Goal: Task Accomplishment & Management: Manage account settings

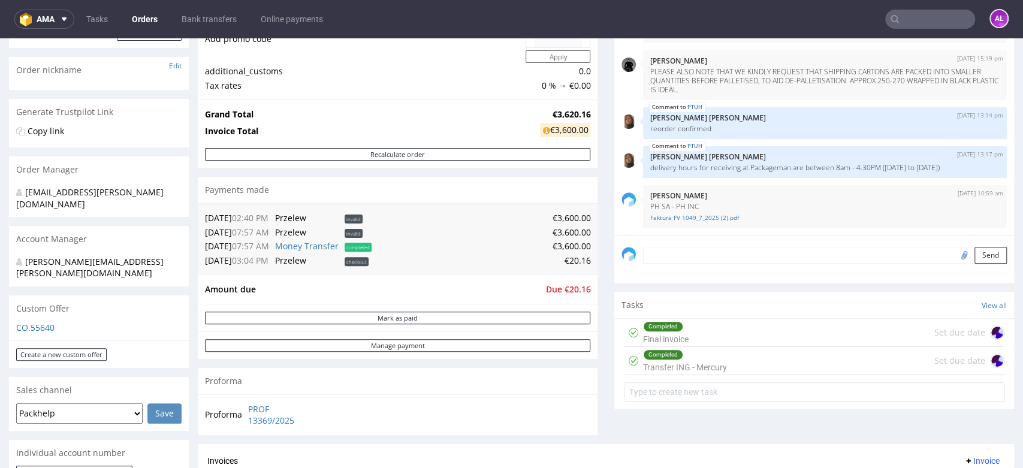
scroll to position [200, 0]
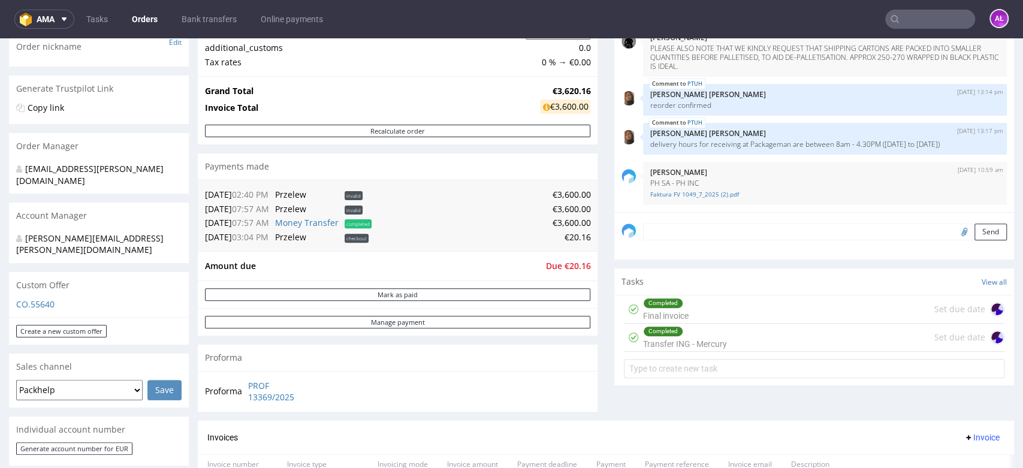
click at [659, 344] on div "Completed Transfer ING - Mercury" at bounding box center [685, 338] width 84 height 28
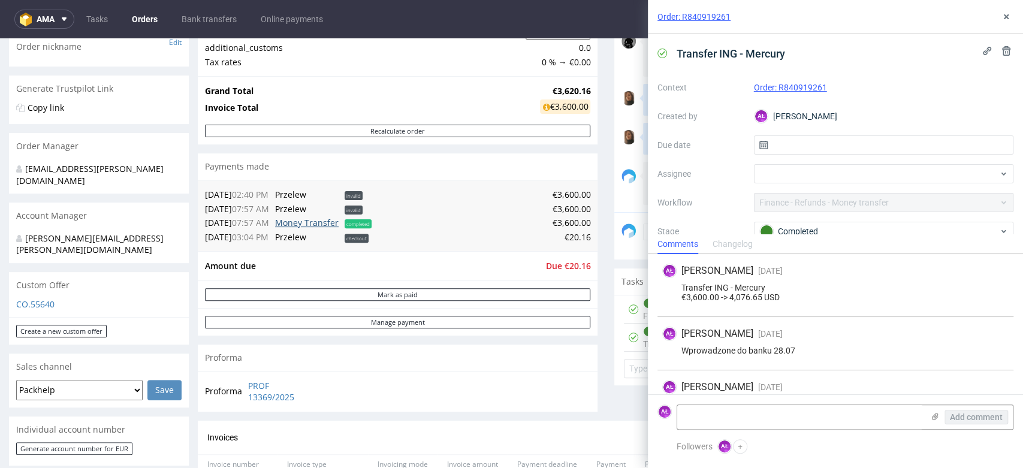
click at [322, 227] on link "Money Transfer" at bounding box center [307, 222] width 64 height 11
click at [1010, 13] on icon at bounding box center [1006, 17] width 10 height 10
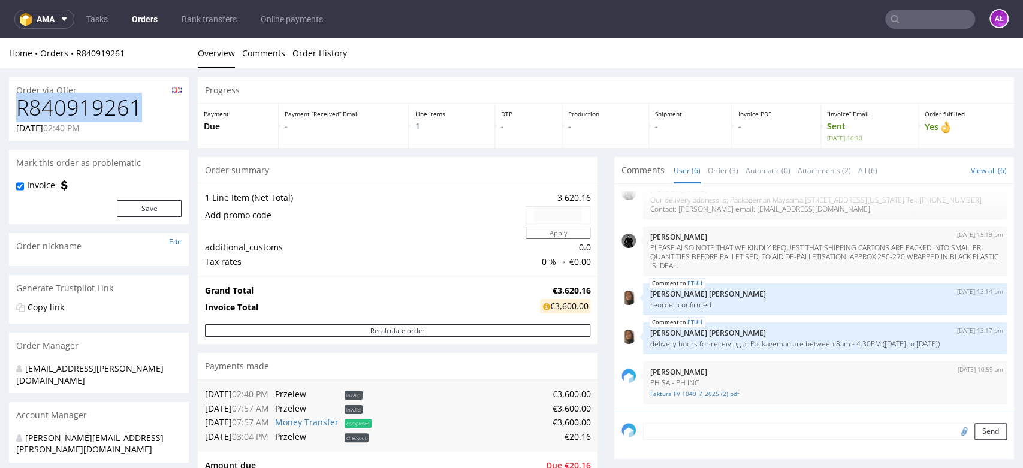
drag, startPoint x: 148, startPoint y: 113, endPoint x: 12, endPoint y: 114, distance: 136.0
click at [12, 114] on div "R840919261 30.05.2025 02:40 PM" at bounding box center [99, 118] width 180 height 45
copy h1 "R840919261"
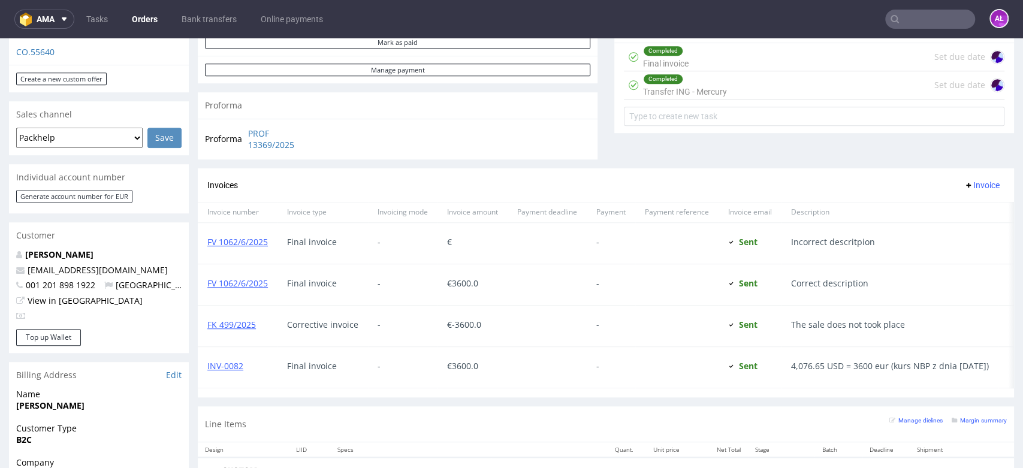
scroll to position [532, 0]
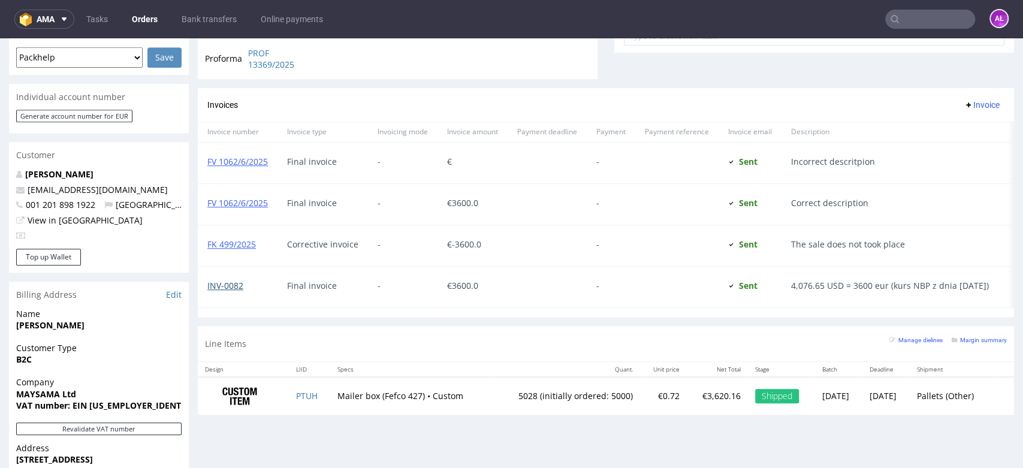
click at [235, 287] on link "INV-0082" at bounding box center [225, 285] width 36 height 11
click at [252, 200] on link "FV 1062/6/2025" at bounding box center [237, 202] width 61 height 11
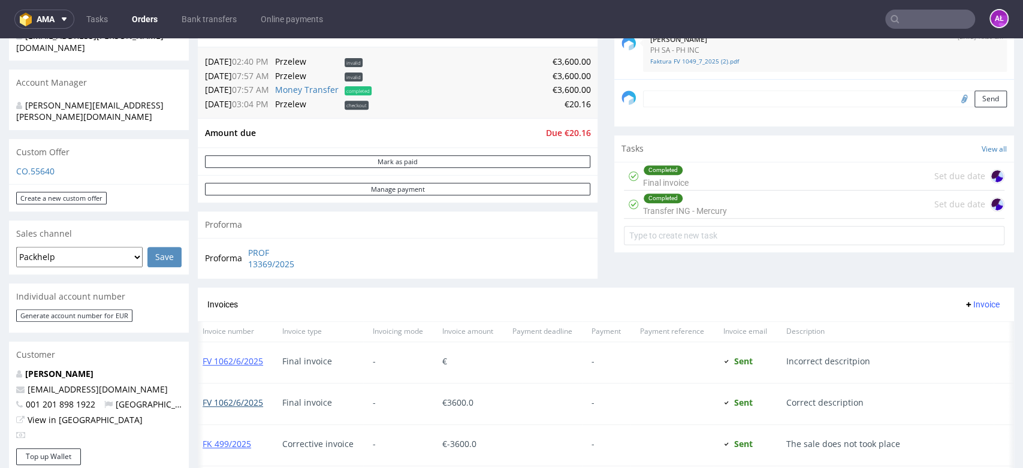
scroll to position [399, 0]
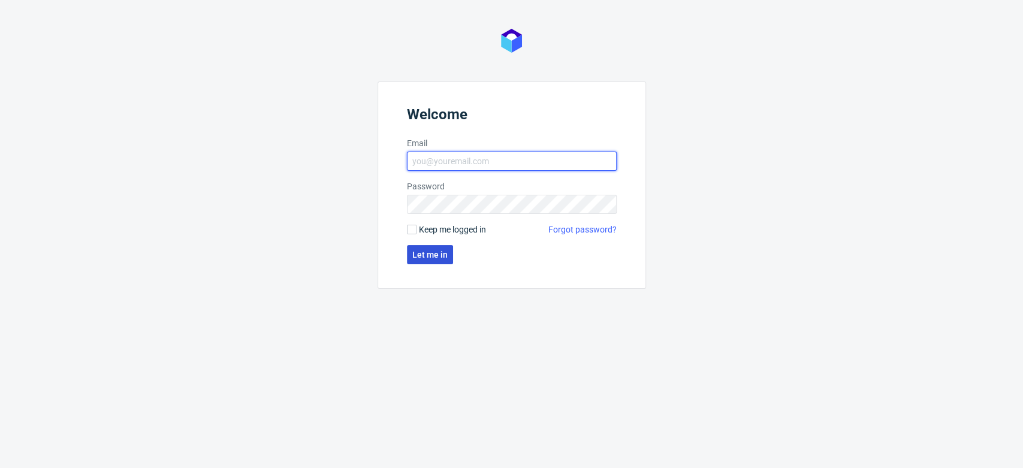
type input "aleksandra.letowska@packhelp.com"
click at [442, 248] on button "Let me in" at bounding box center [430, 254] width 46 height 19
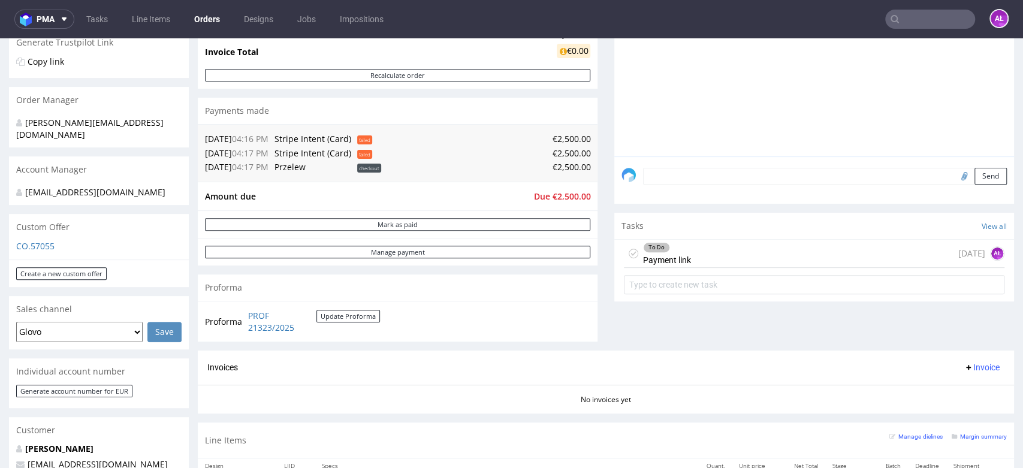
scroll to position [266, 0]
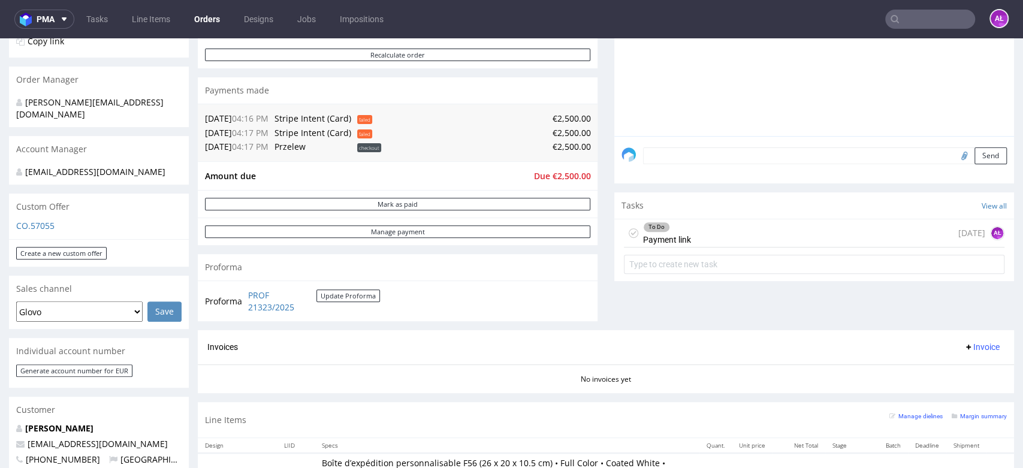
click at [643, 234] on div "To Do Payment link" at bounding box center [667, 233] width 48 height 28
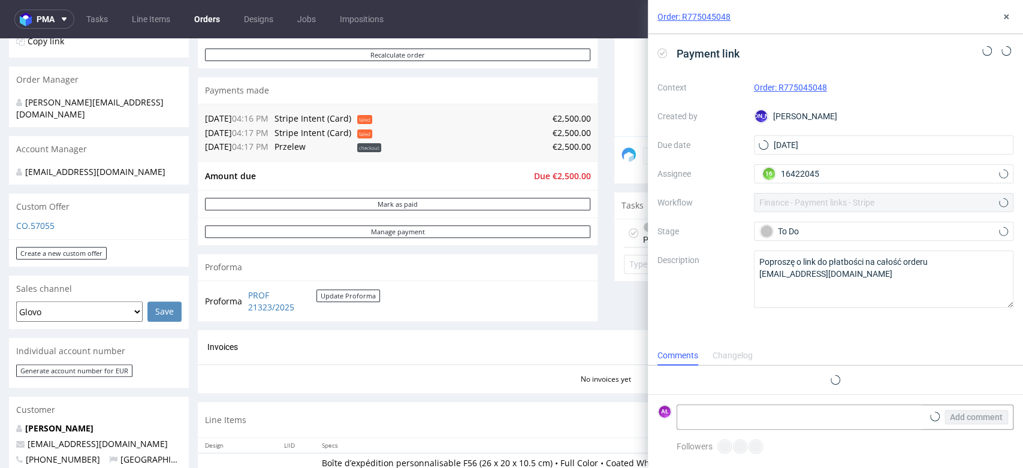
scroll to position [10, 0]
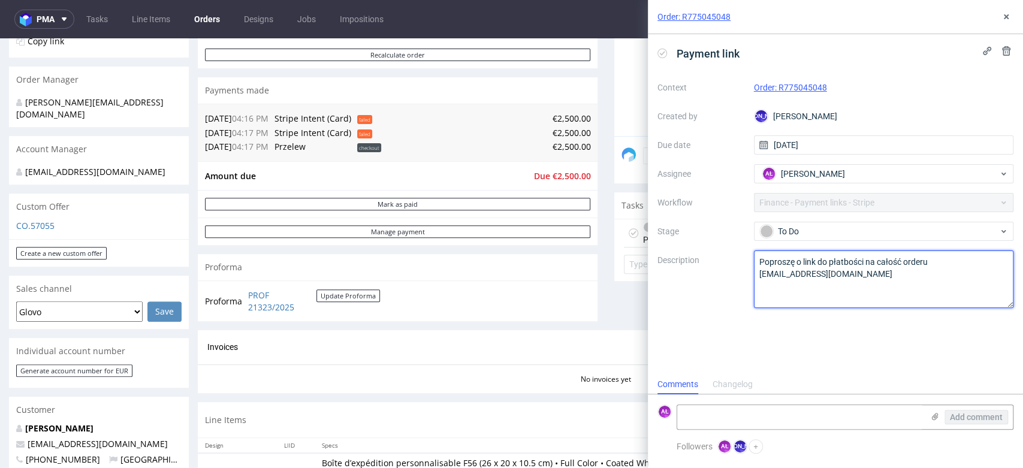
drag, startPoint x: 757, startPoint y: 279, endPoint x: 859, endPoint y: 279, distance: 101.3
click at [859, 279] on textarea "Poproszę o link do płatbości na całość orderu noelliepittet@gmail.com" at bounding box center [884, 279] width 260 height 58
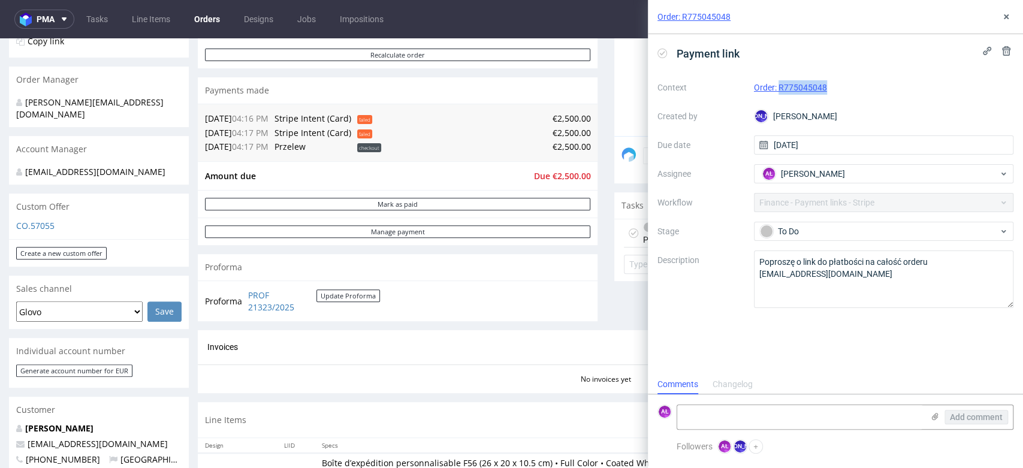
drag, startPoint x: 844, startPoint y: 86, endPoint x: 778, endPoint y: 91, distance: 65.5
click at [778, 91] on div "Order: R775045048" at bounding box center [884, 87] width 260 height 14
copy link "R775045048"
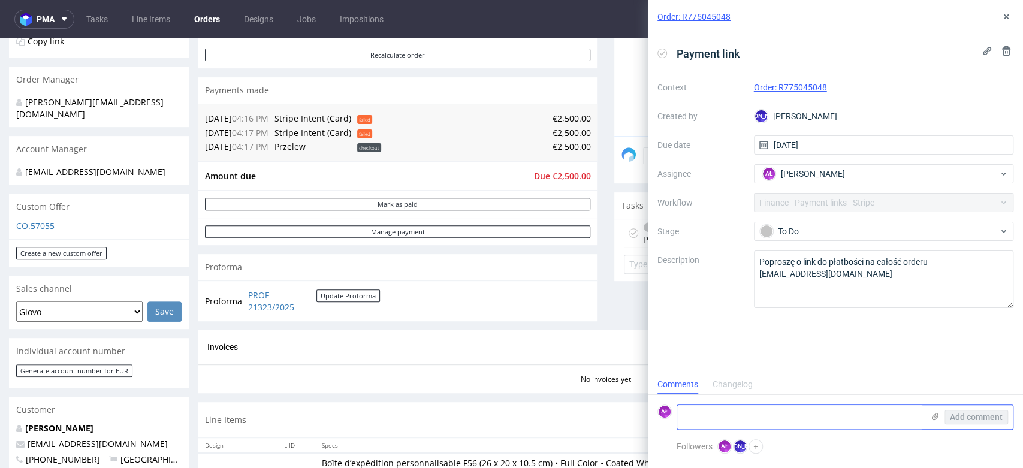
click at [801, 413] on textarea at bounding box center [800, 417] width 246 height 24
type textarea "sent"
click at [959, 418] on span "Add comment" at bounding box center [976, 417] width 53 height 8
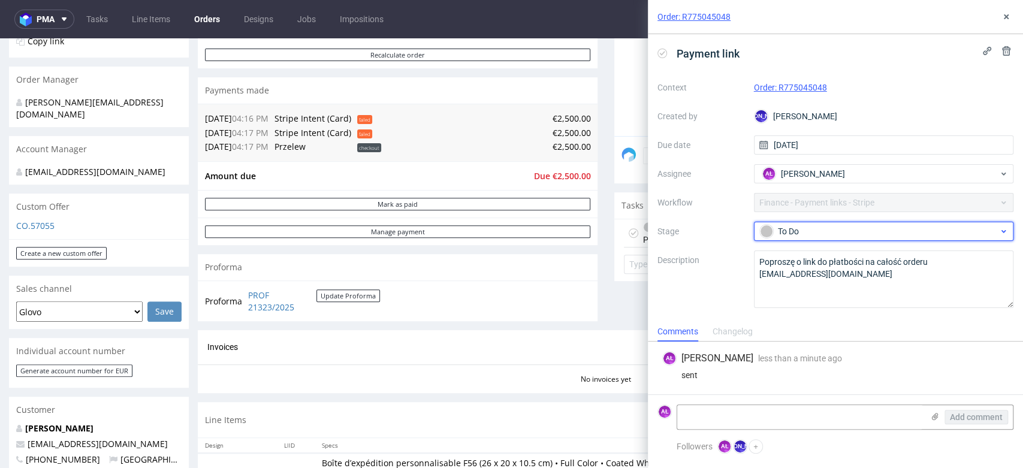
click at [822, 232] on div "To Do" at bounding box center [879, 231] width 238 height 13
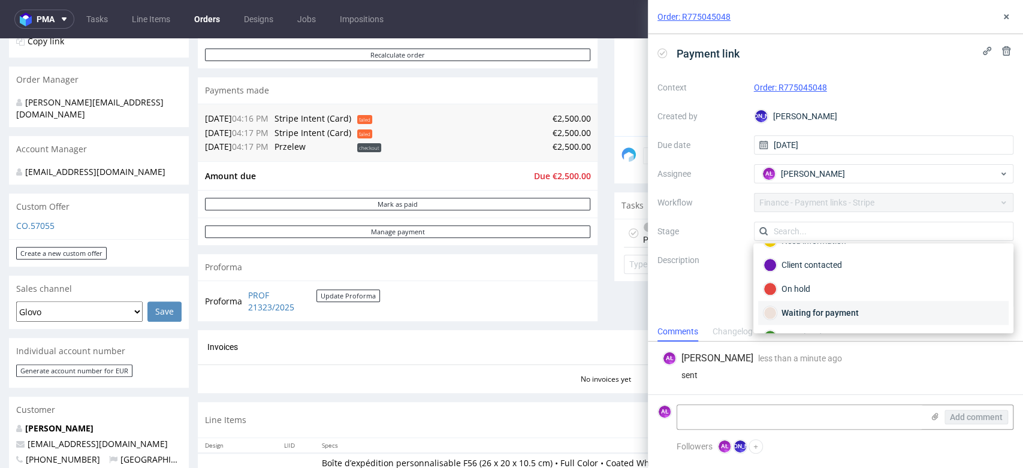
scroll to position [67, 0]
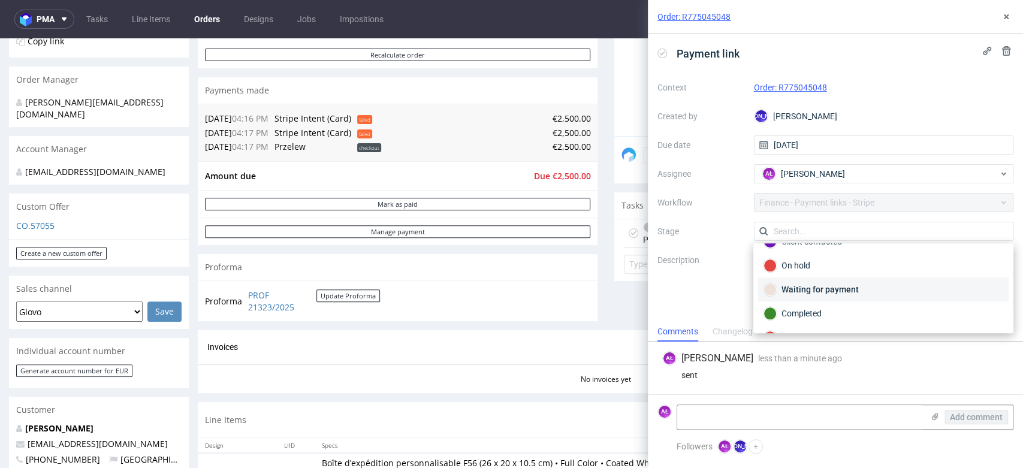
click at [825, 289] on div "Waiting for payment" at bounding box center [883, 289] width 240 height 13
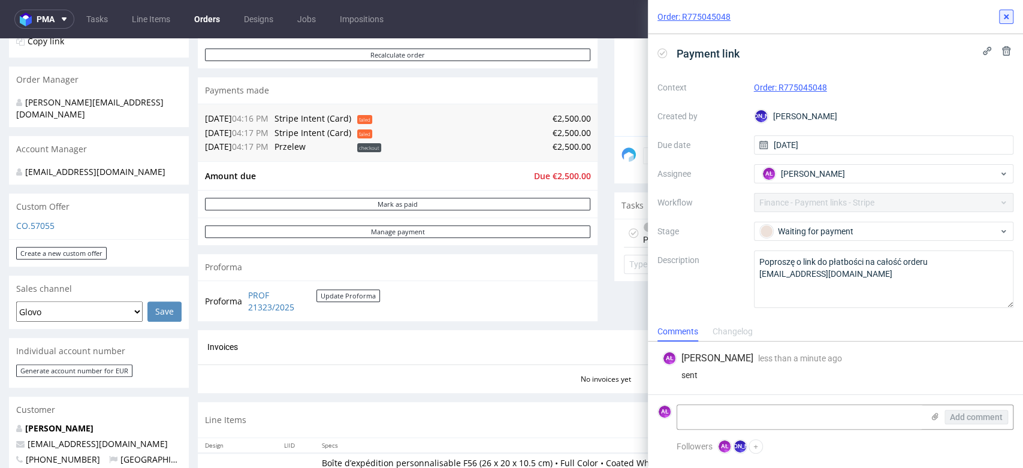
click at [1010, 16] on icon at bounding box center [1006, 17] width 10 height 10
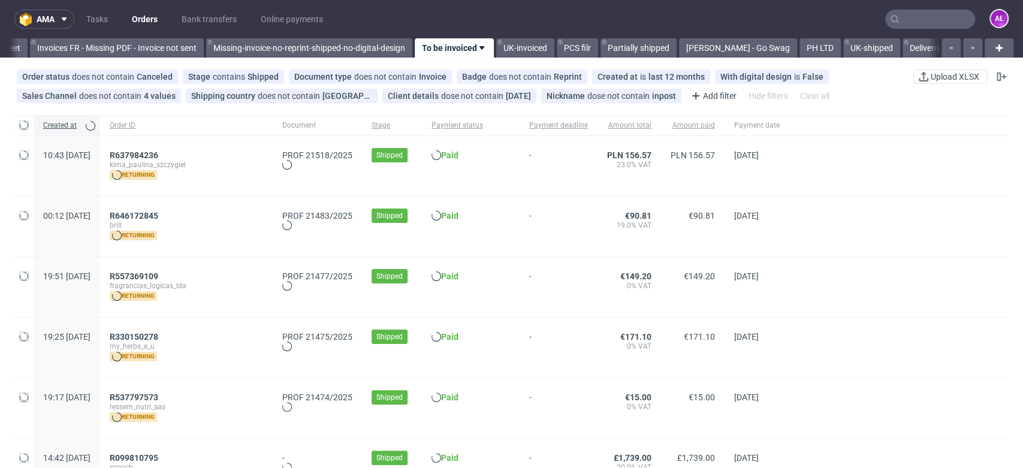
scroll to position [0, 2008]
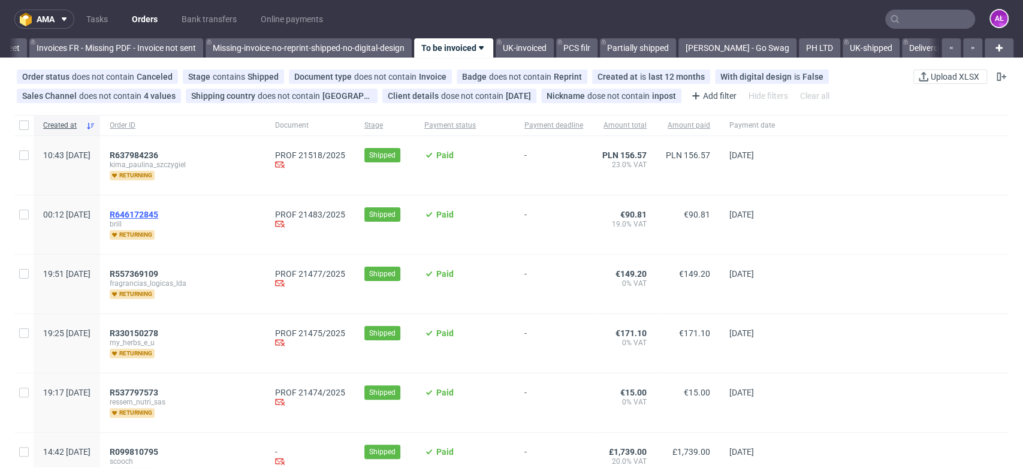
click at [158, 213] on span "R646172845" at bounding box center [134, 215] width 49 height 10
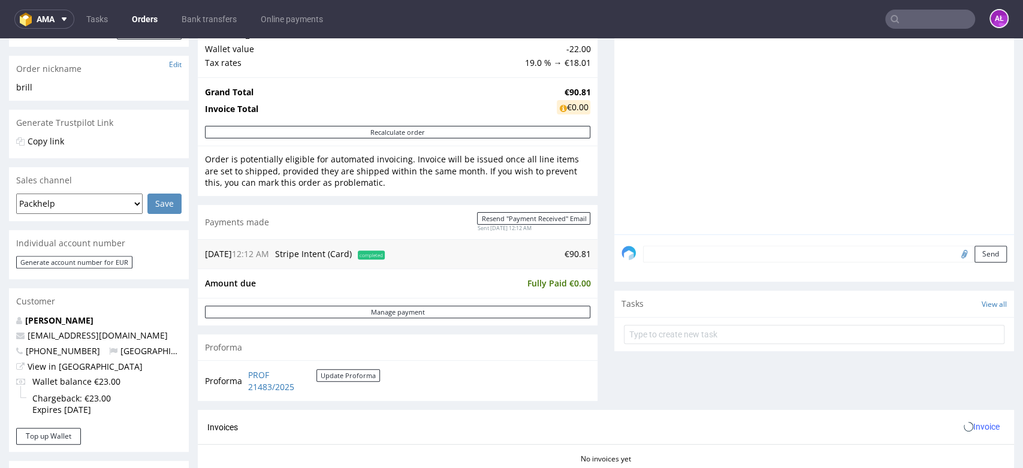
scroll to position [399, 0]
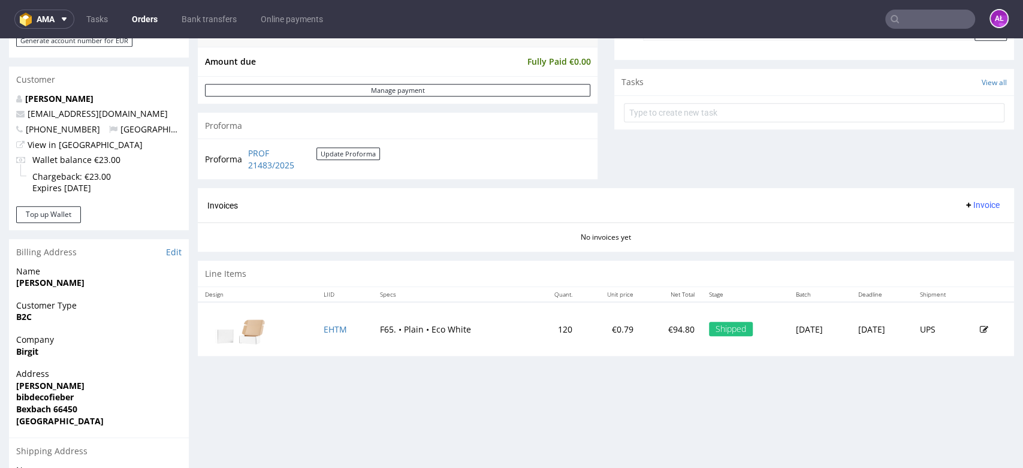
click at [970, 207] on span "Invoice" at bounding box center [982, 205] width 36 height 10
click at [971, 226] on span "Generate" at bounding box center [961, 230] width 58 height 12
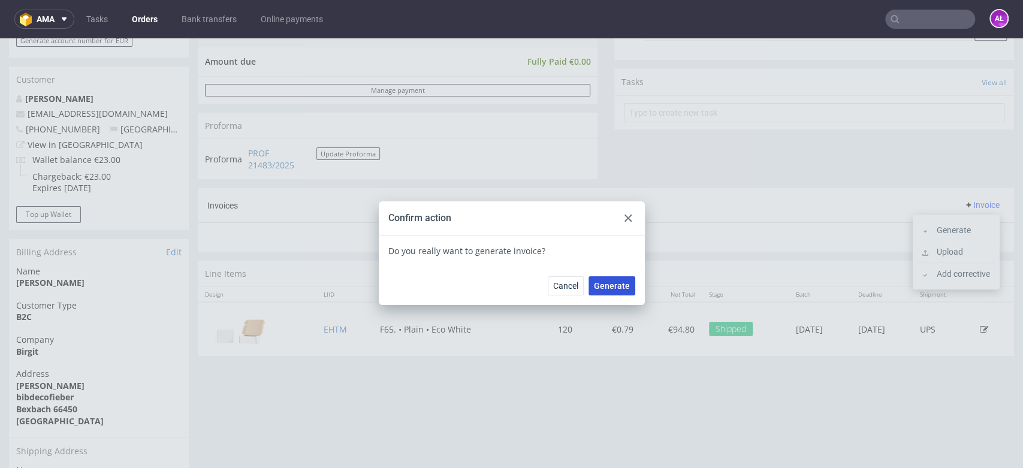
click at [615, 277] on button "Generate" at bounding box center [611, 285] width 47 height 19
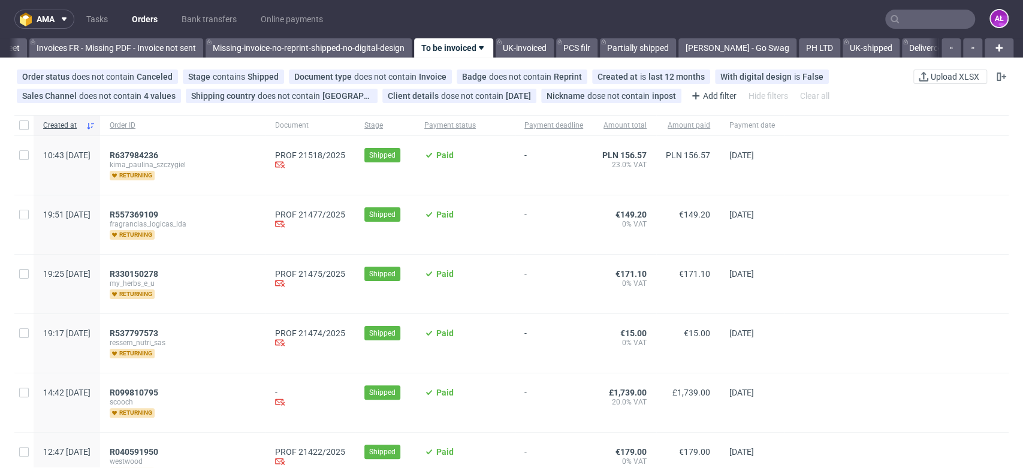
scroll to position [266, 0]
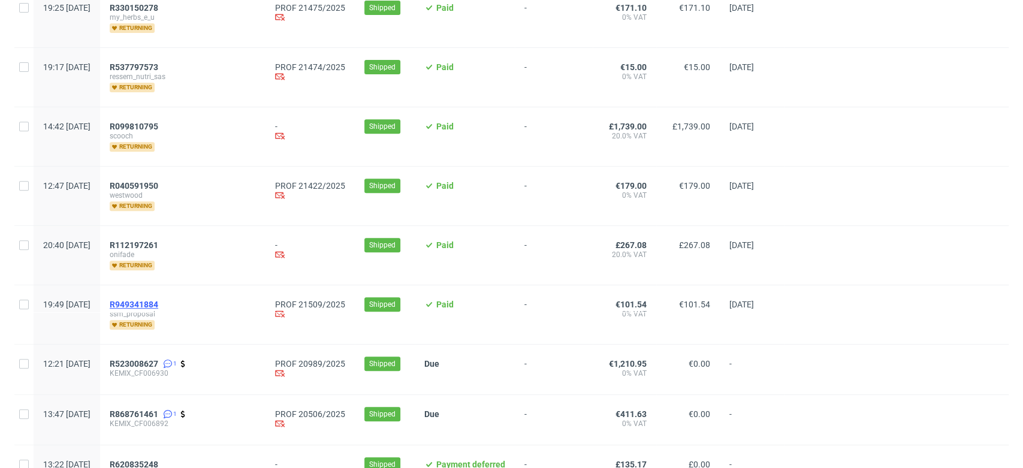
click at [158, 301] on span "R949341884" at bounding box center [134, 305] width 49 height 10
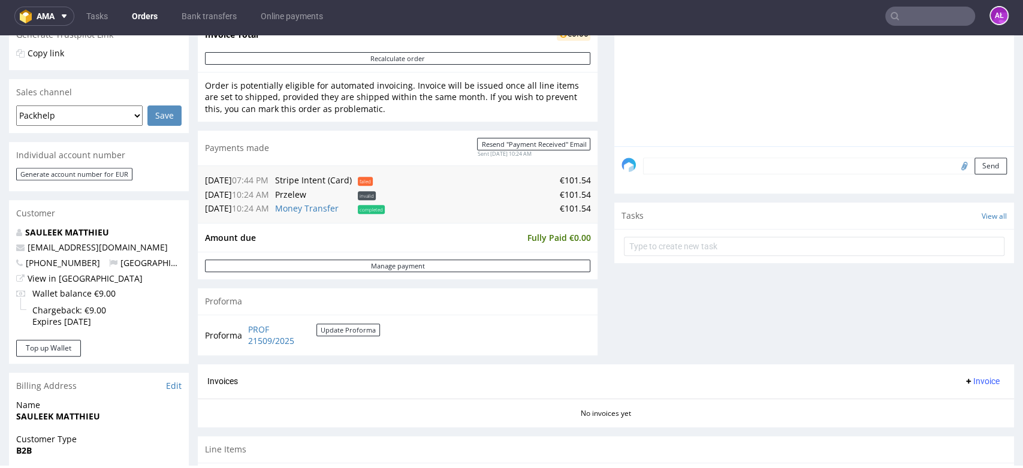
scroll to position [399, 0]
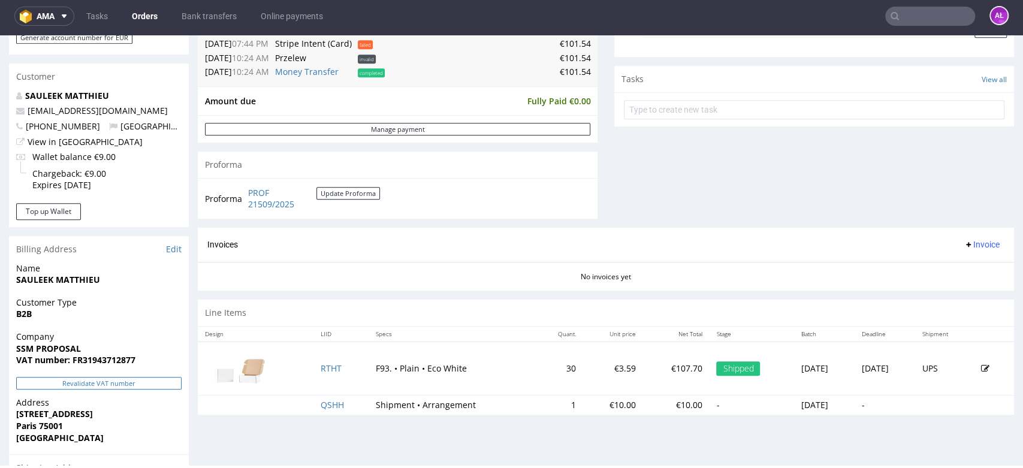
click at [135, 383] on button "Revalidate VAT number" at bounding box center [98, 383] width 165 height 13
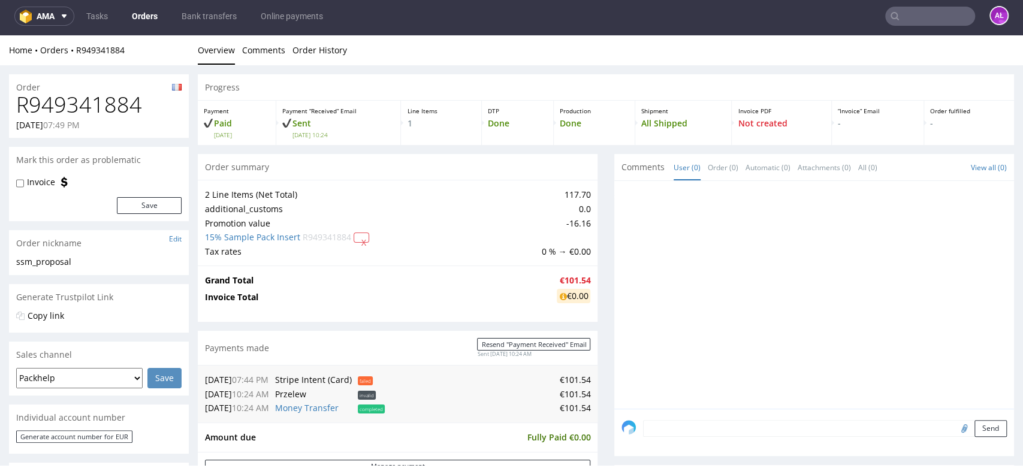
scroll to position [398, 0]
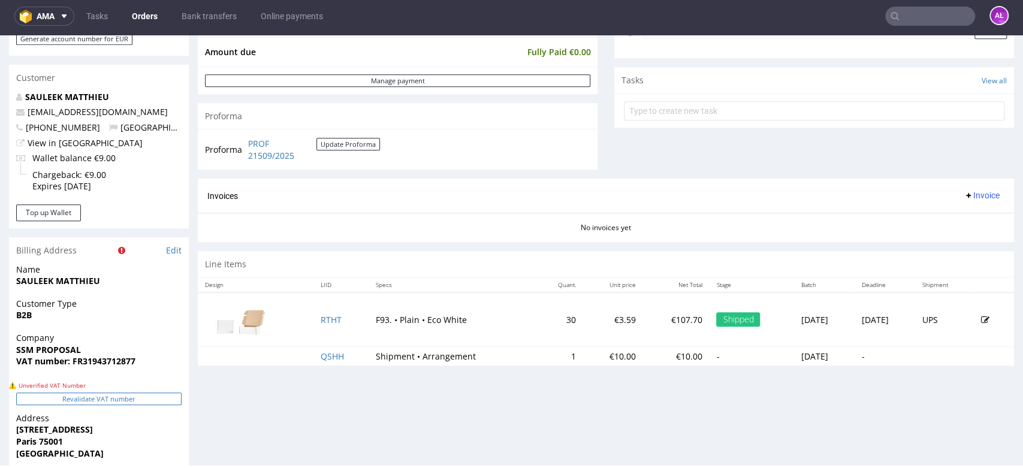
click at [141, 399] on button "Revalidate VAT number" at bounding box center [98, 398] width 165 height 13
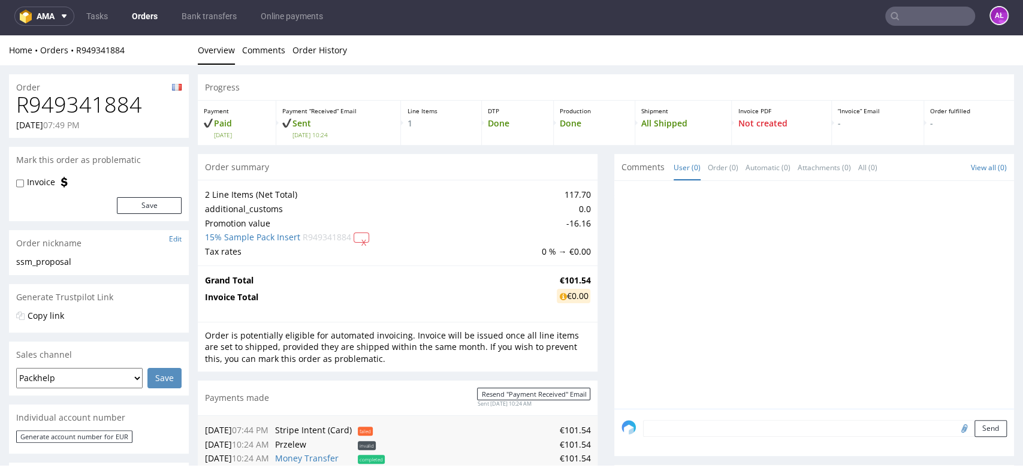
scroll to position [396, 0]
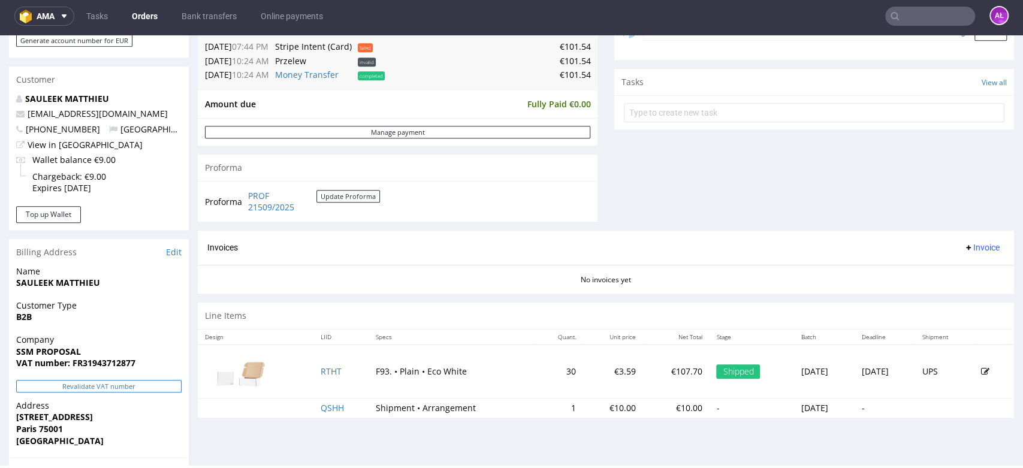
click at [145, 391] on button "Revalidate VAT number" at bounding box center [98, 386] width 165 height 13
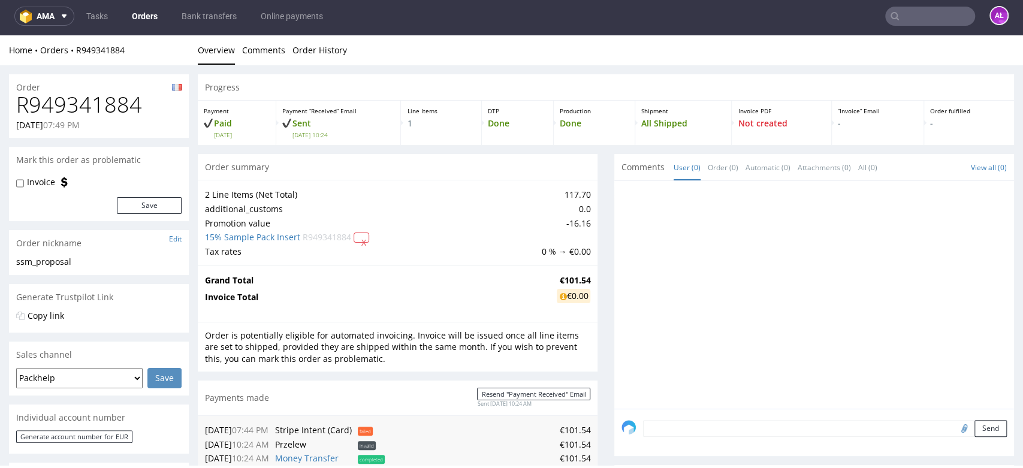
scroll to position [394, 0]
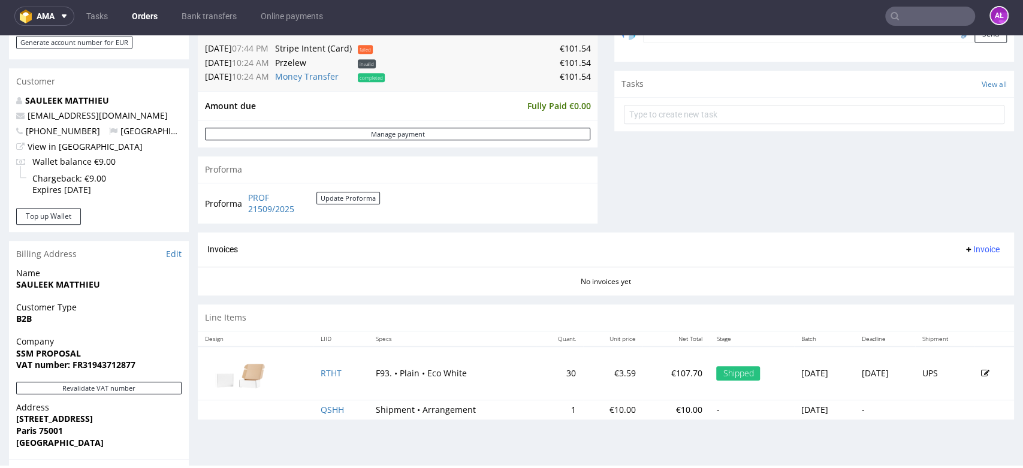
click at [968, 246] on span "Invoice" at bounding box center [982, 249] width 36 height 10
click at [967, 271] on span "Generate" at bounding box center [961, 275] width 58 height 12
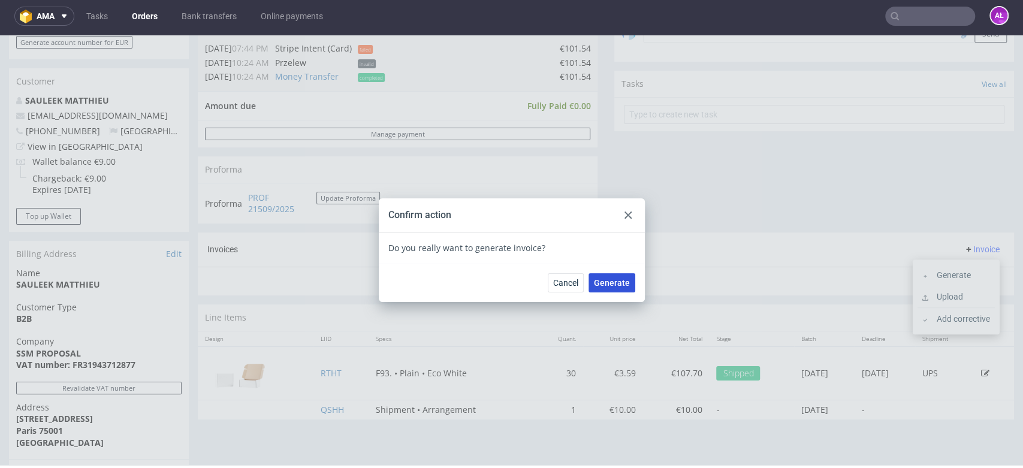
click at [608, 277] on button "Generate" at bounding box center [611, 282] width 47 height 19
